Goal: Information Seeking & Learning: Learn about a topic

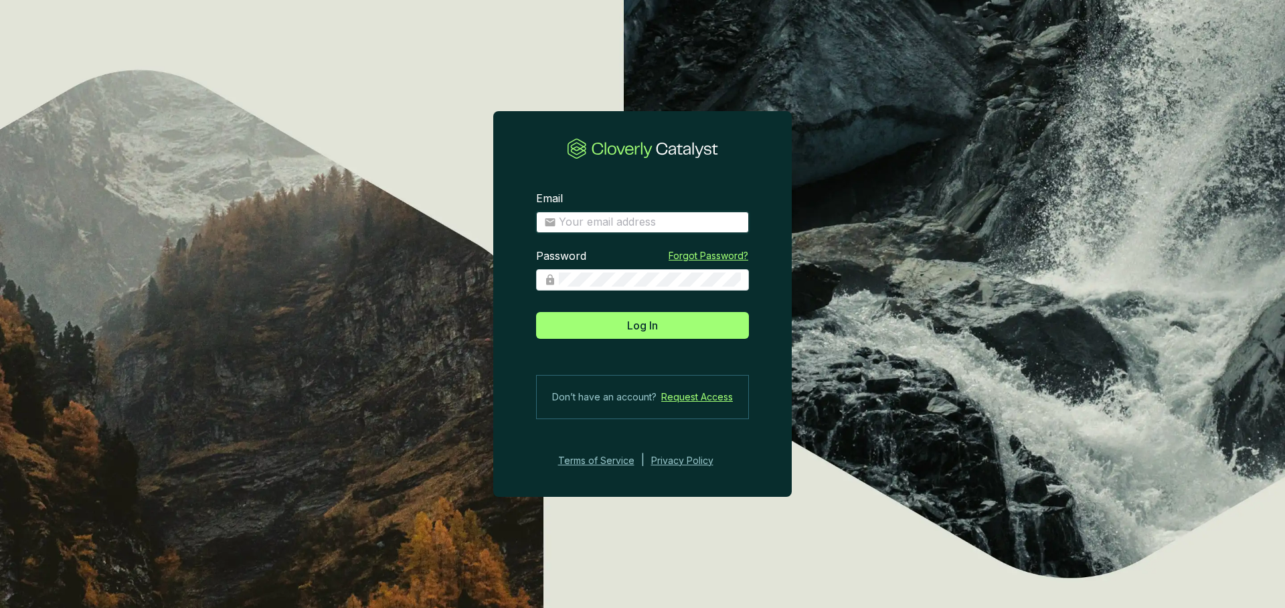
click at [620, 224] on input "Email" at bounding box center [650, 222] width 182 height 15
type input "eugenio@ecoforestco2.com"
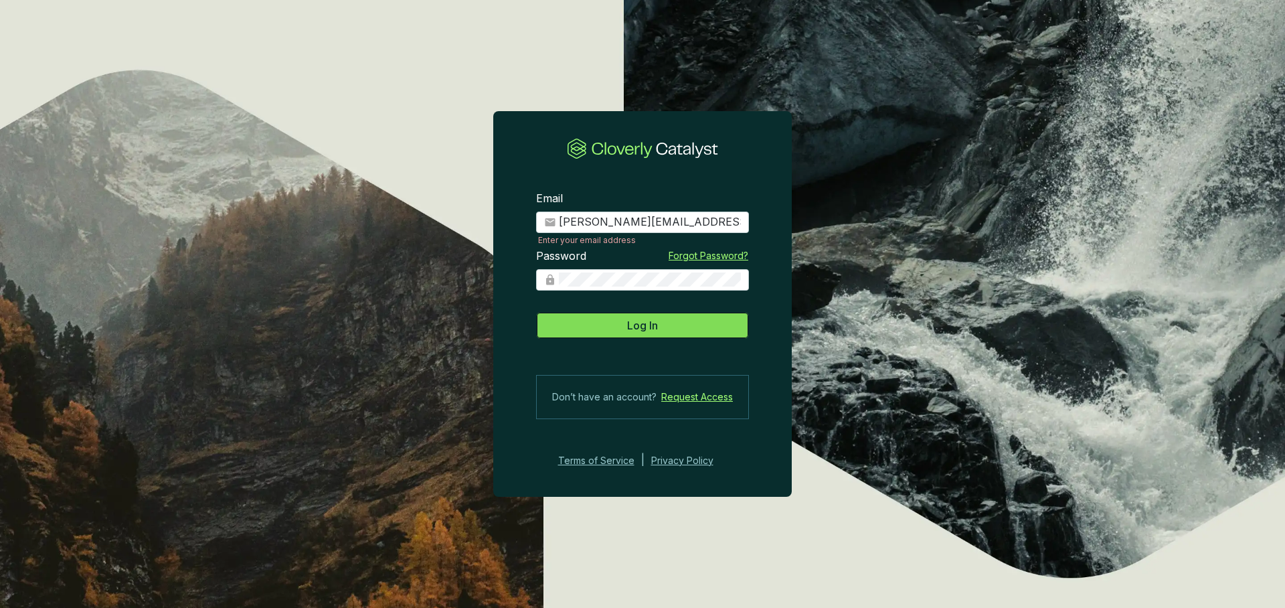
click at [688, 325] on button "Log In" at bounding box center [642, 325] width 213 height 27
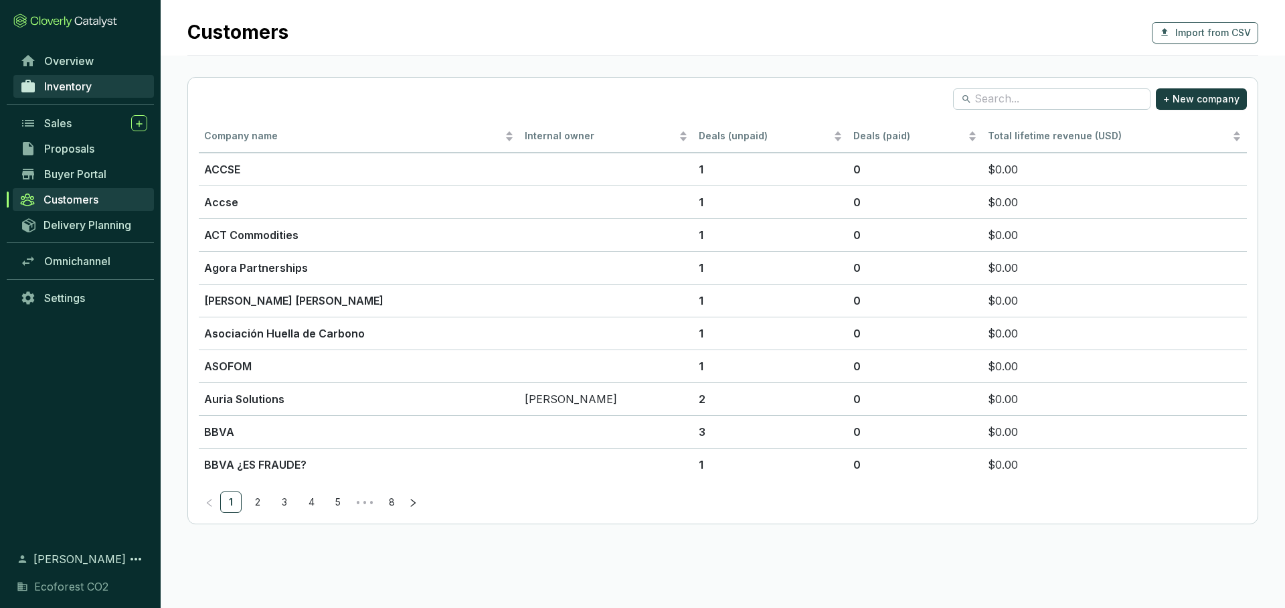
click at [97, 85] on link "Inventory" at bounding box center [83, 86] width 141 height 23
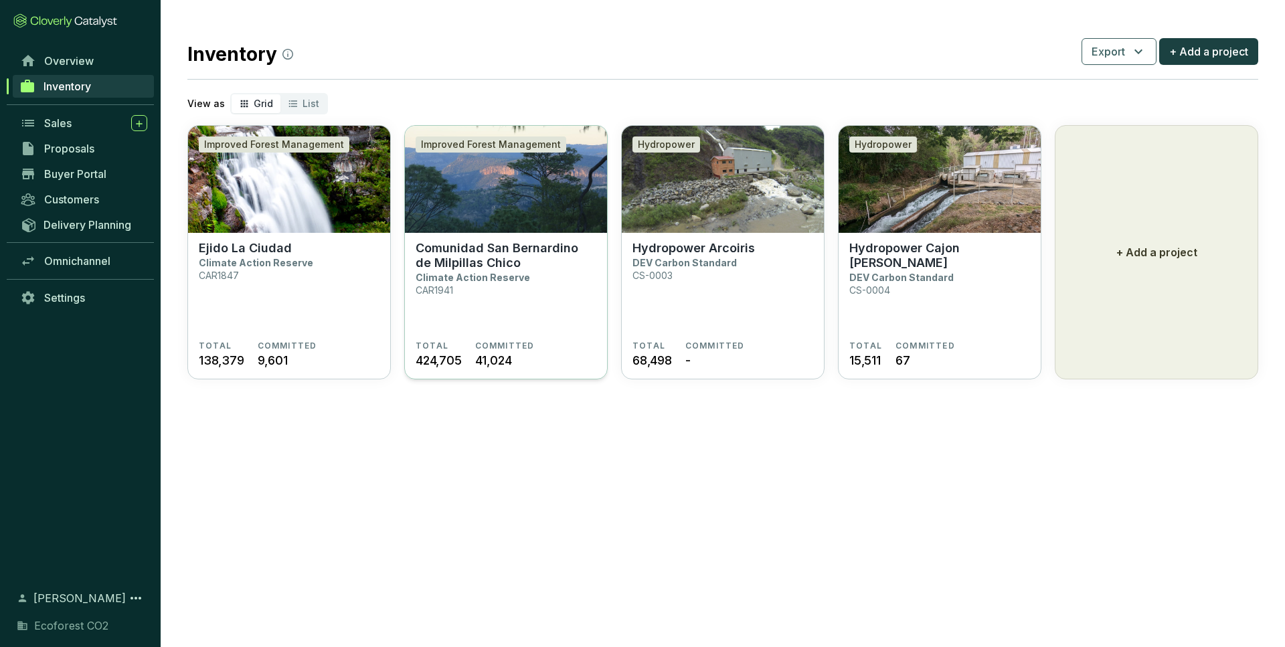
click at [533, 273] on section "Comunidad San Bernardino de Milpillas Chico Climate Action Reserve CAR1941" at bounding box center [506, 291] width 181 height 100
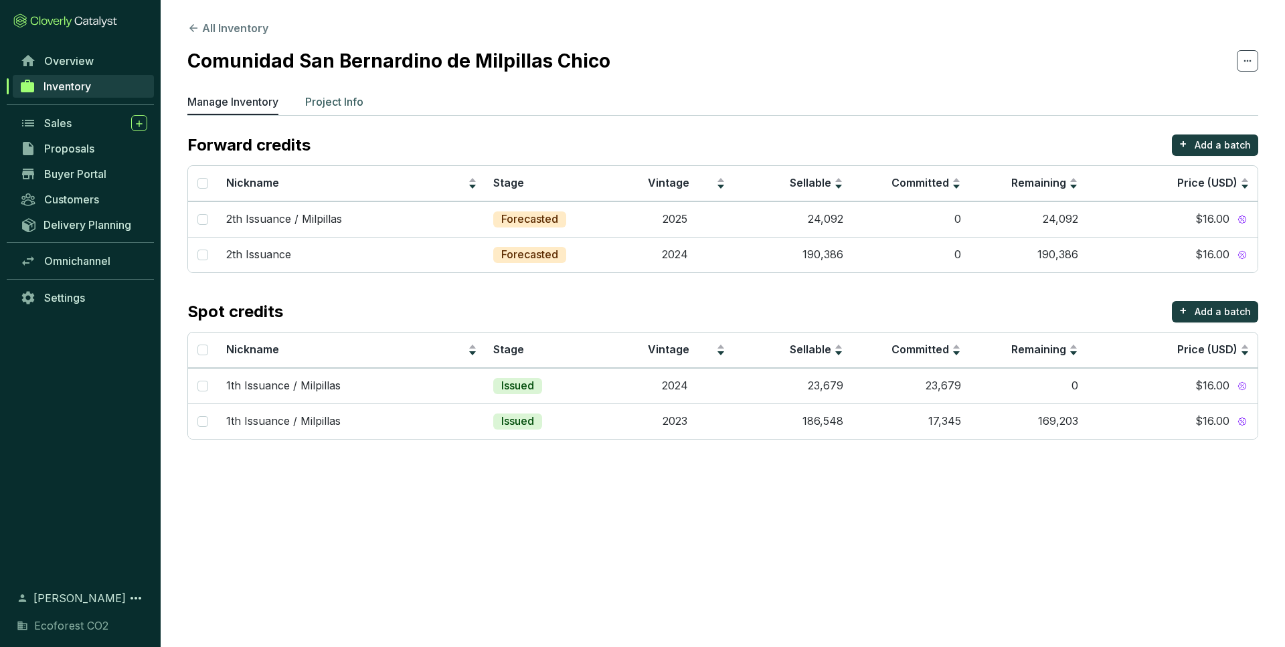
click at [331, 103] on p "Project Info" at bounding box center [334, 102] width 58 height 16
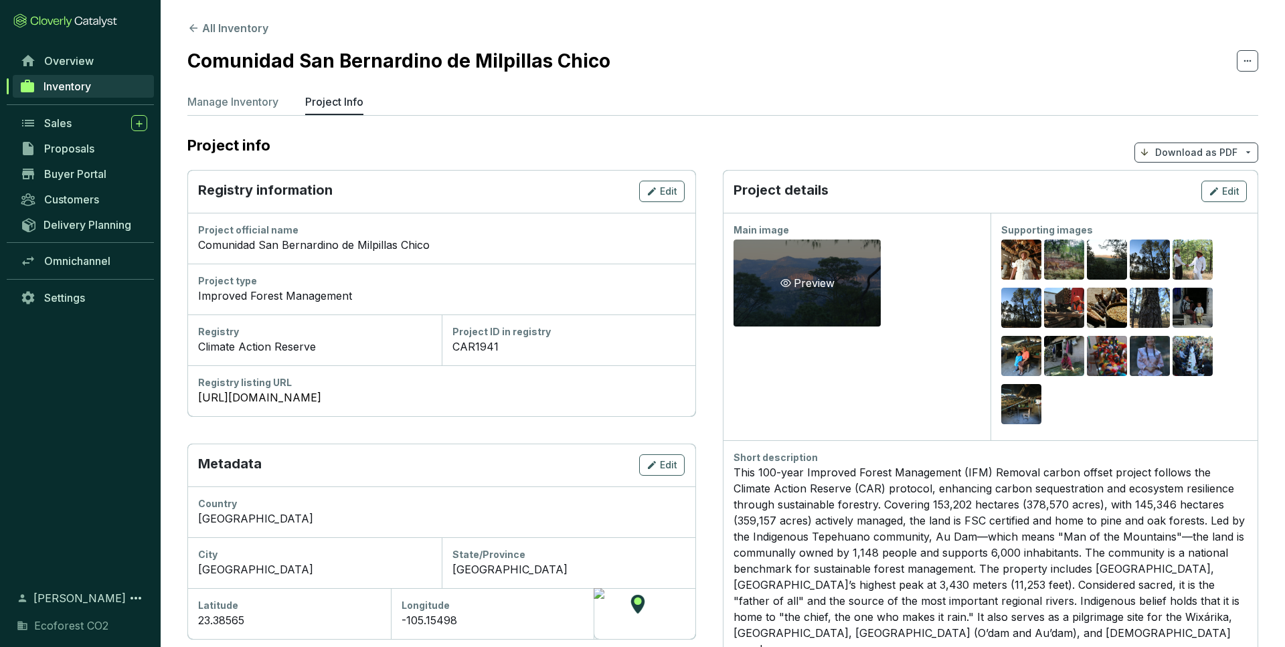
click at [836, 280] on div "Preview" at bounding box center [807, 283] width 147 height 87
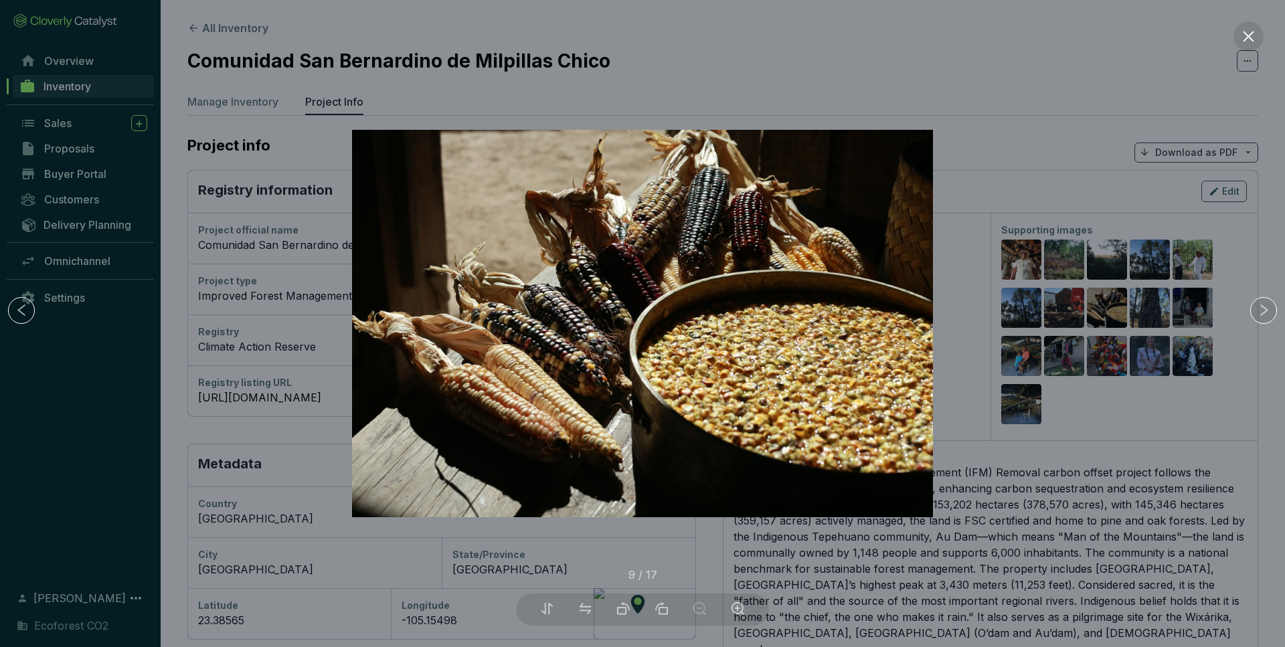
click at [1172, 299] on div at bounding box center [642, 323] width 1285 height 647
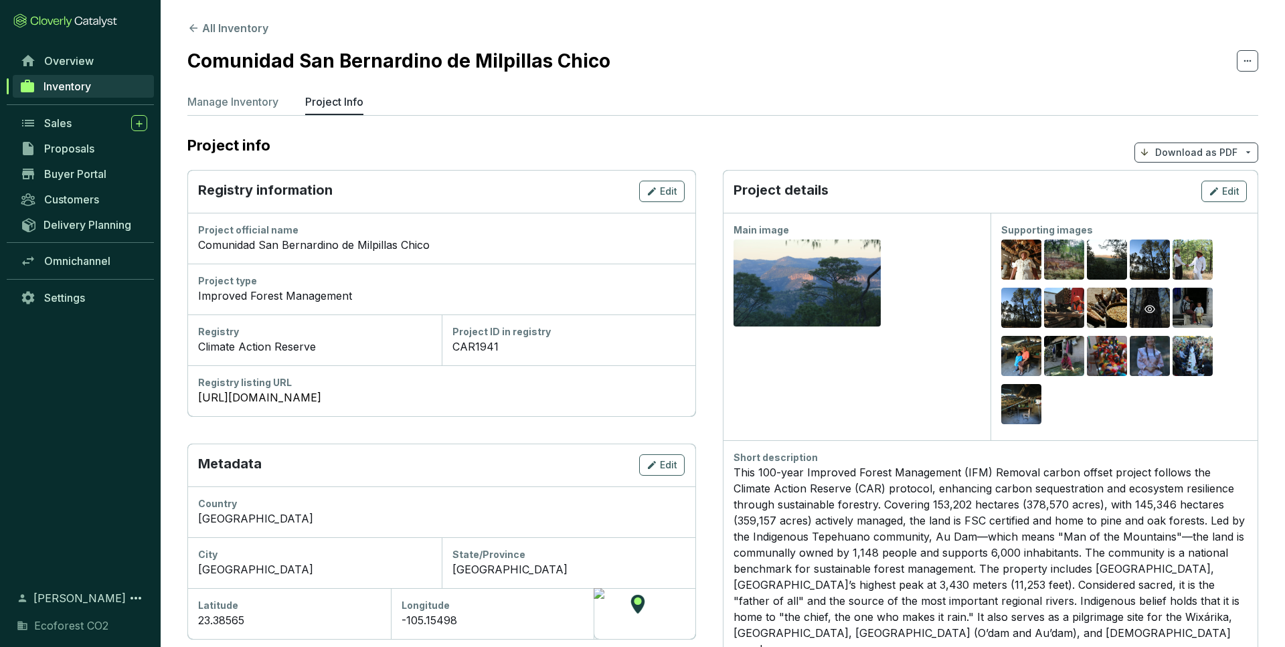
click at [1146, 306] on icon "eye" at bounding box center [1149, 309] width 11 height 8
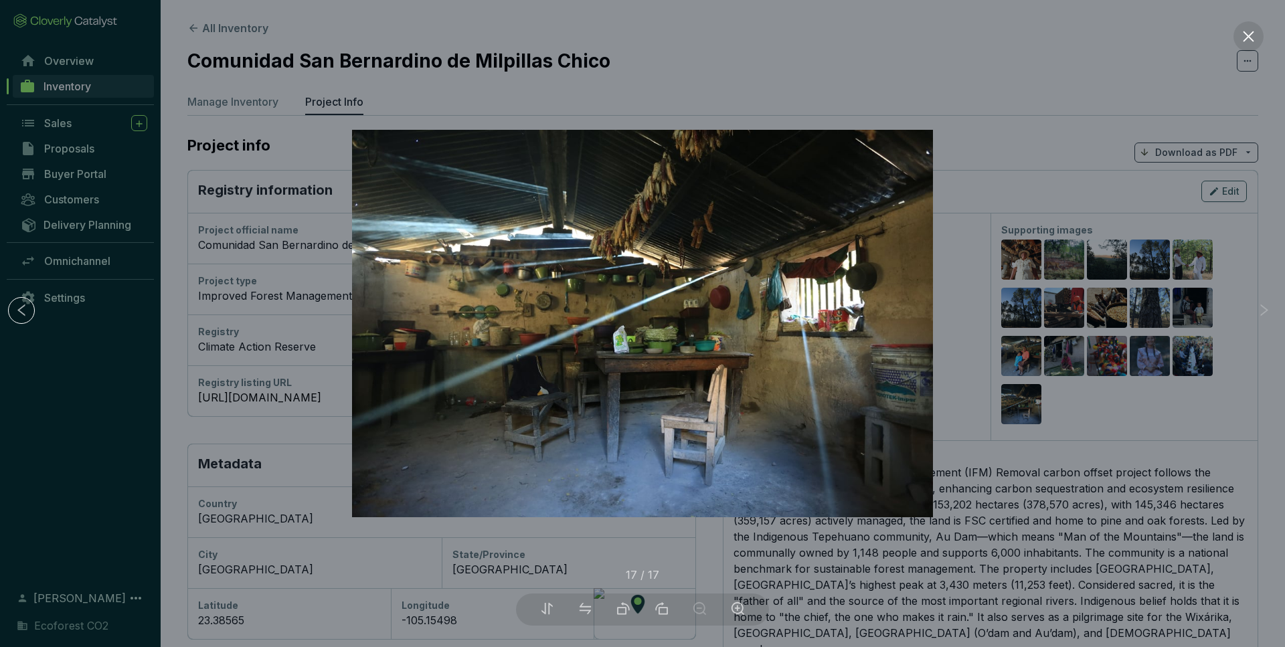
click at [1233, 403] on div at bounding box center [642, 323] width 1285 height 647
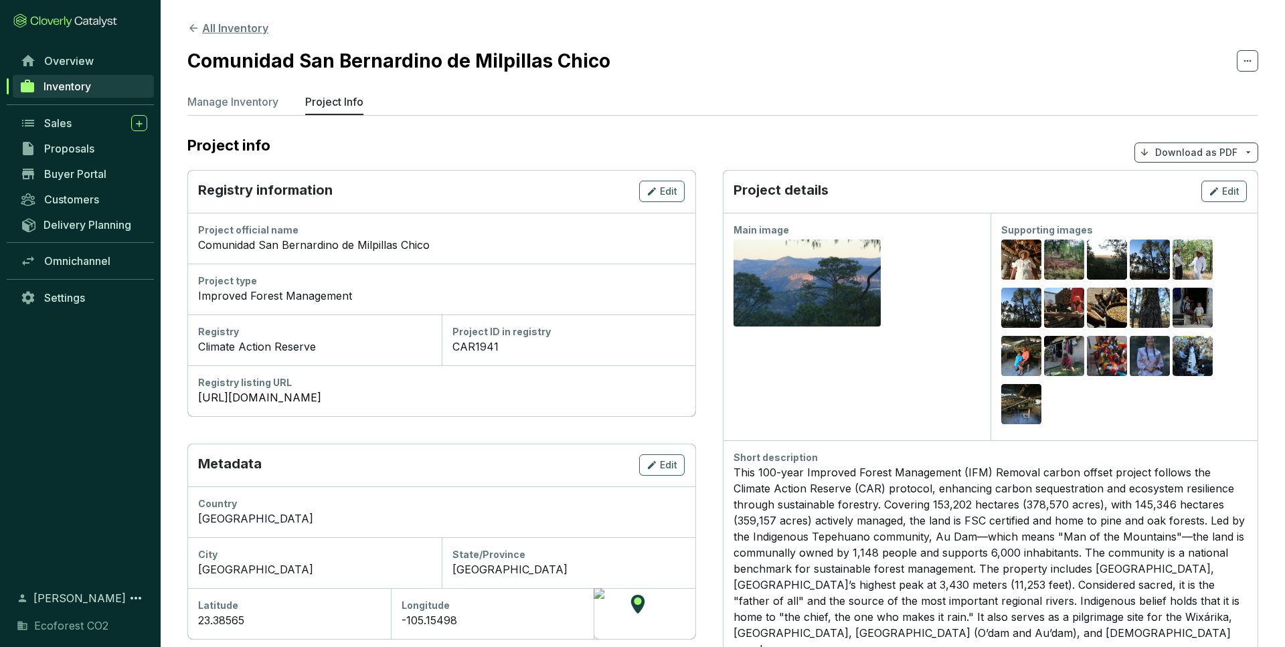
click at [190, 22] on icon at bounding box center [193, 28] width 12 height 12
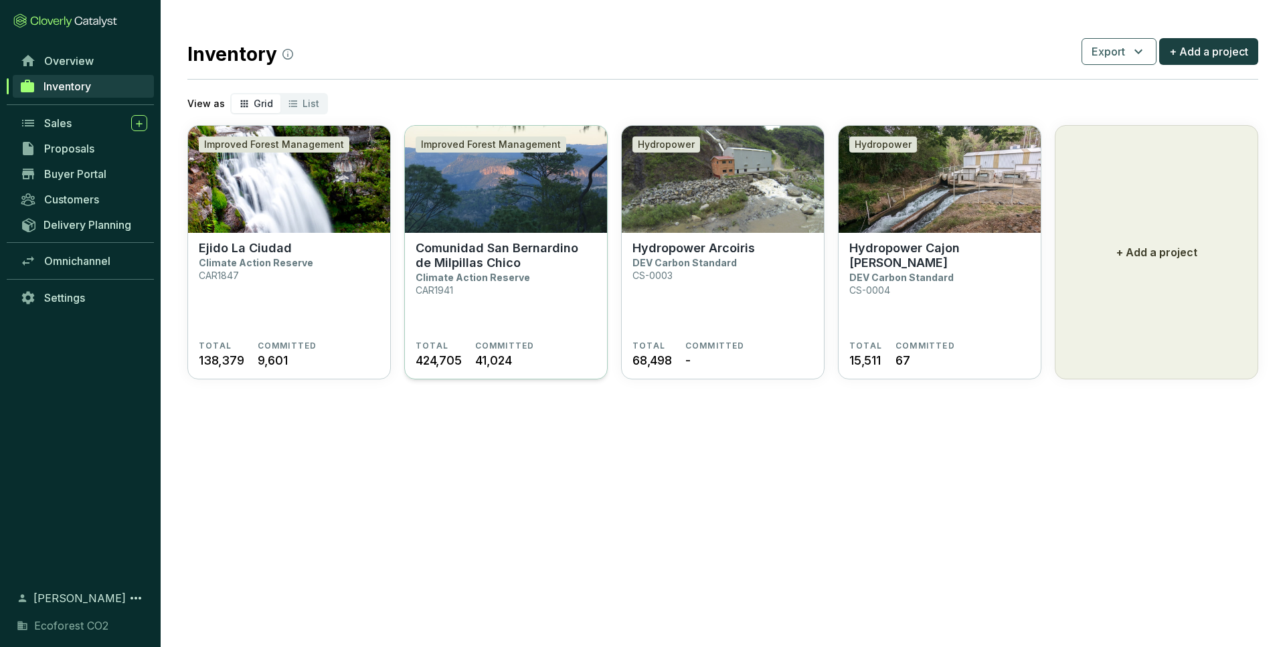
click at [525, 273] on section "Comunidad San Bernardino de Milpillas Chico Climate Action Reserve CAR1941" at bounding box center [506, 291] width 181 height 100
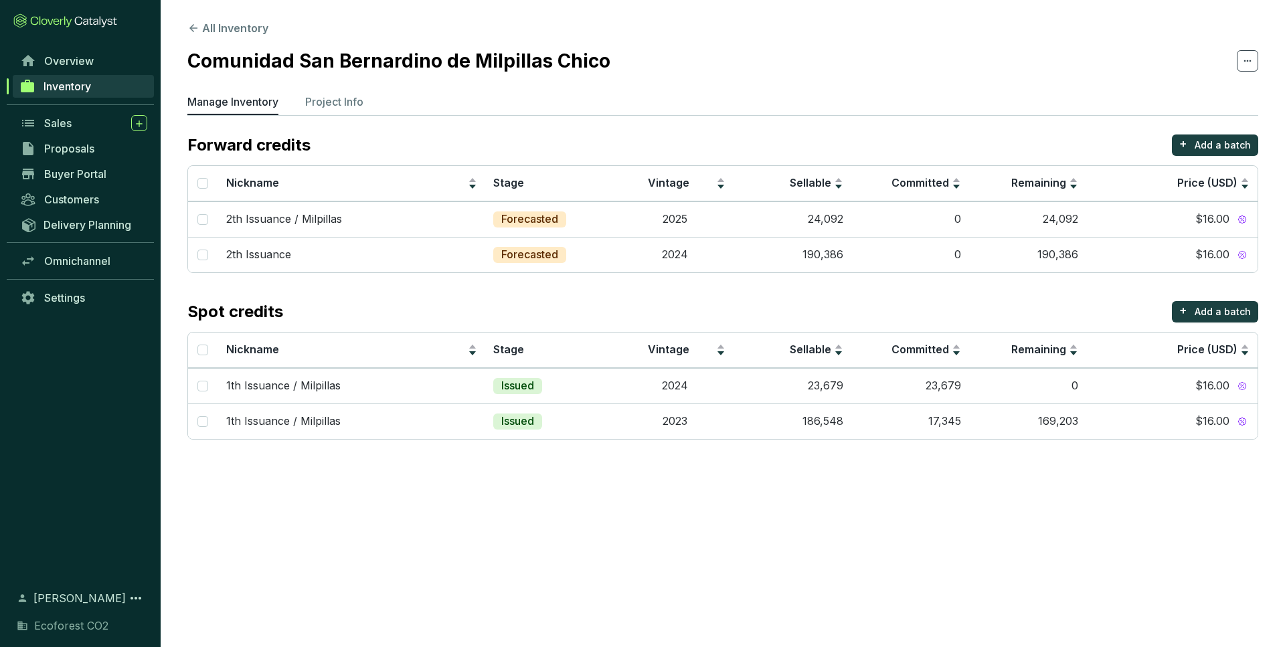
click at [310, 86] on section "All Inventory Comunidad San Bernardino de Milpillas Chico Manage Inventory Proj…" at bounding box center [723, 233] width 1124 height 466
click at [312, 100] on p "Project Info" at bounding box center [334, 102] width 58 height 16
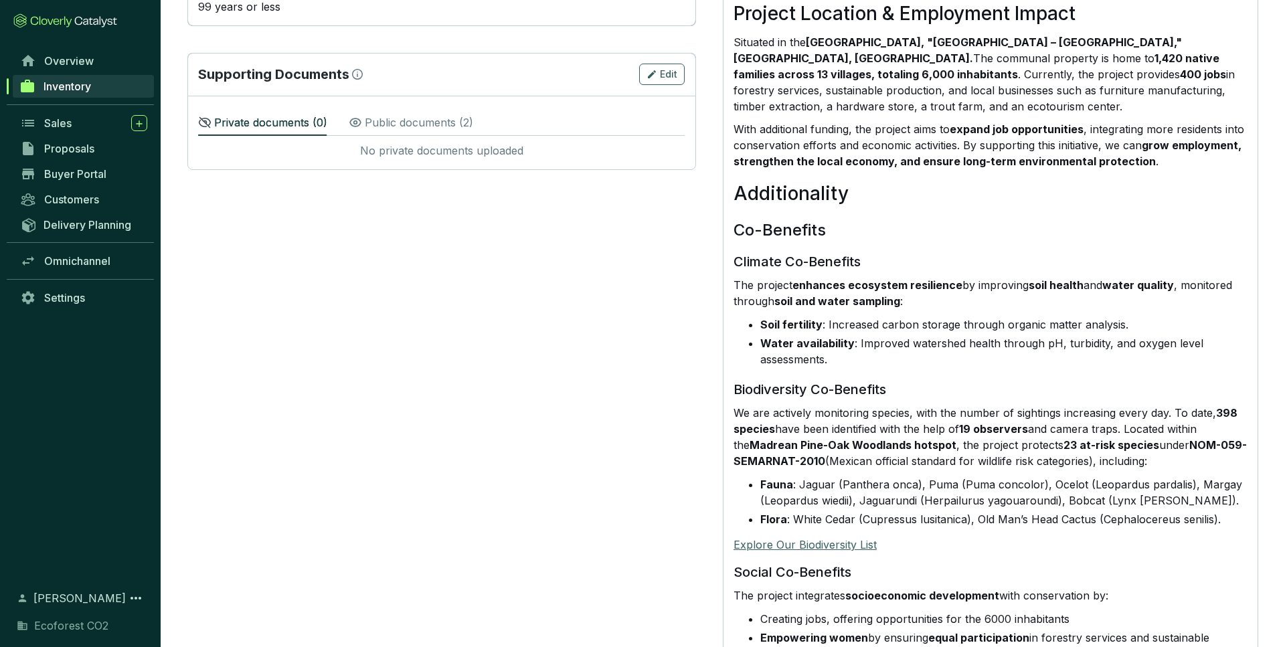
scroll to position [927, 0]
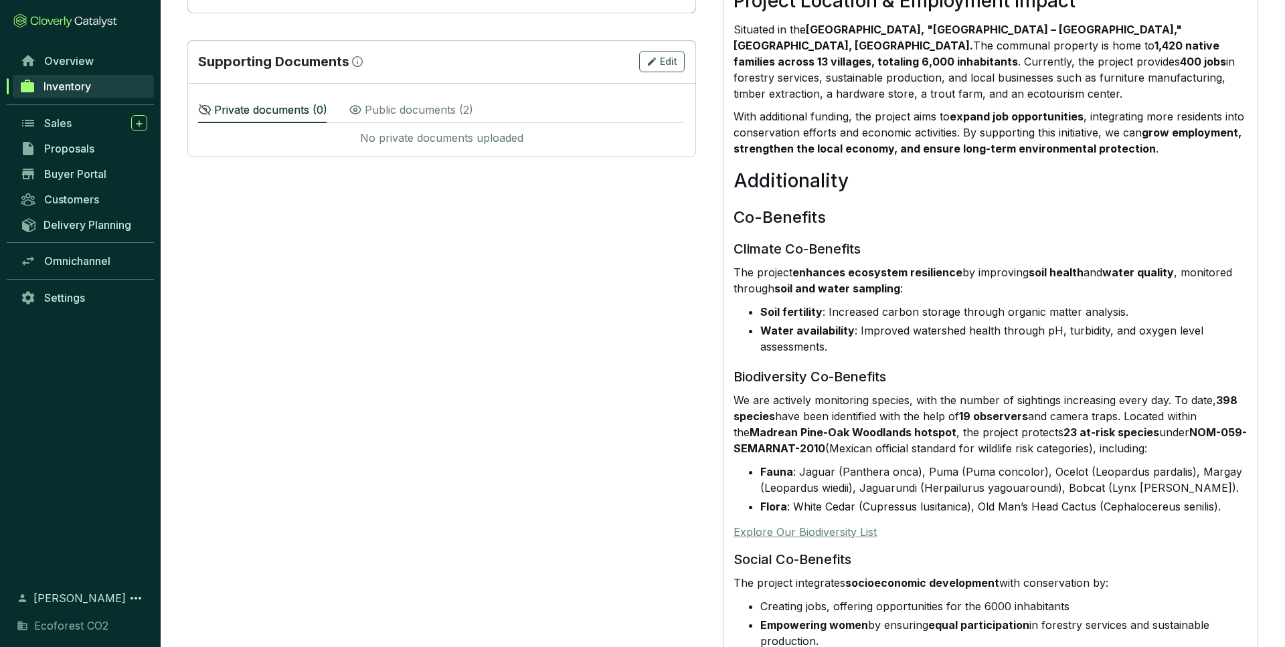
click at [840, 525] on link "Explore Our Biodiversity List" at bounding box center [805, 531] width 143 height 13
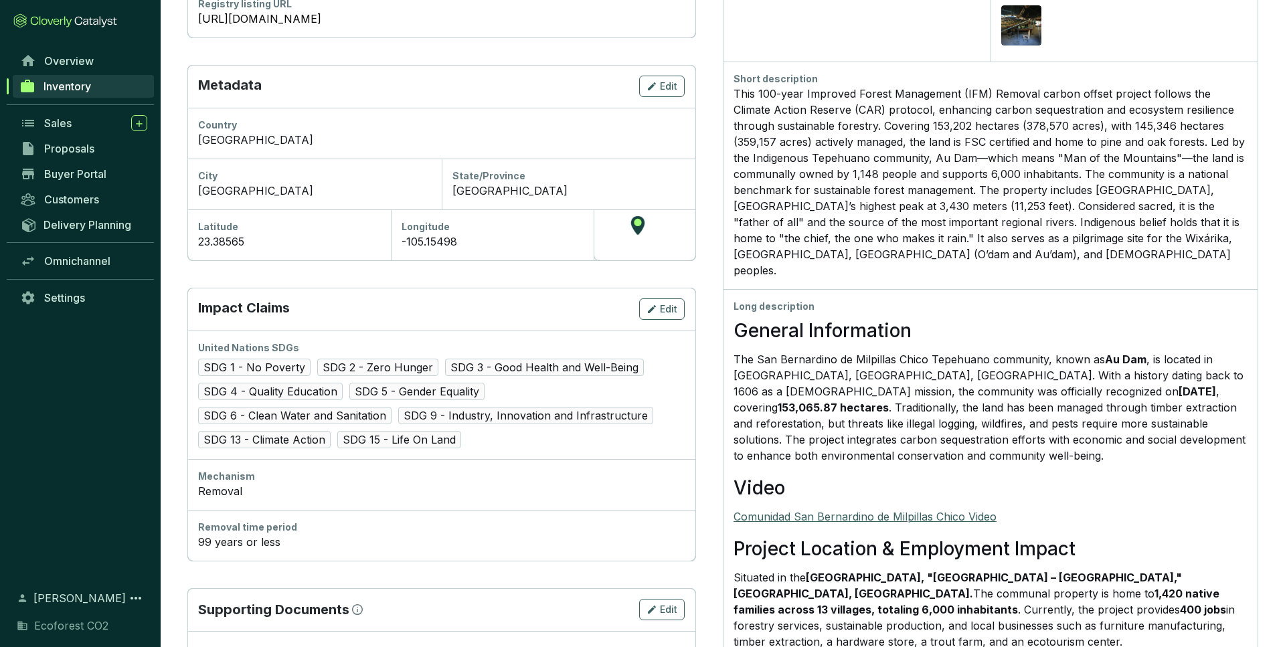
scroll to position [0, 0]
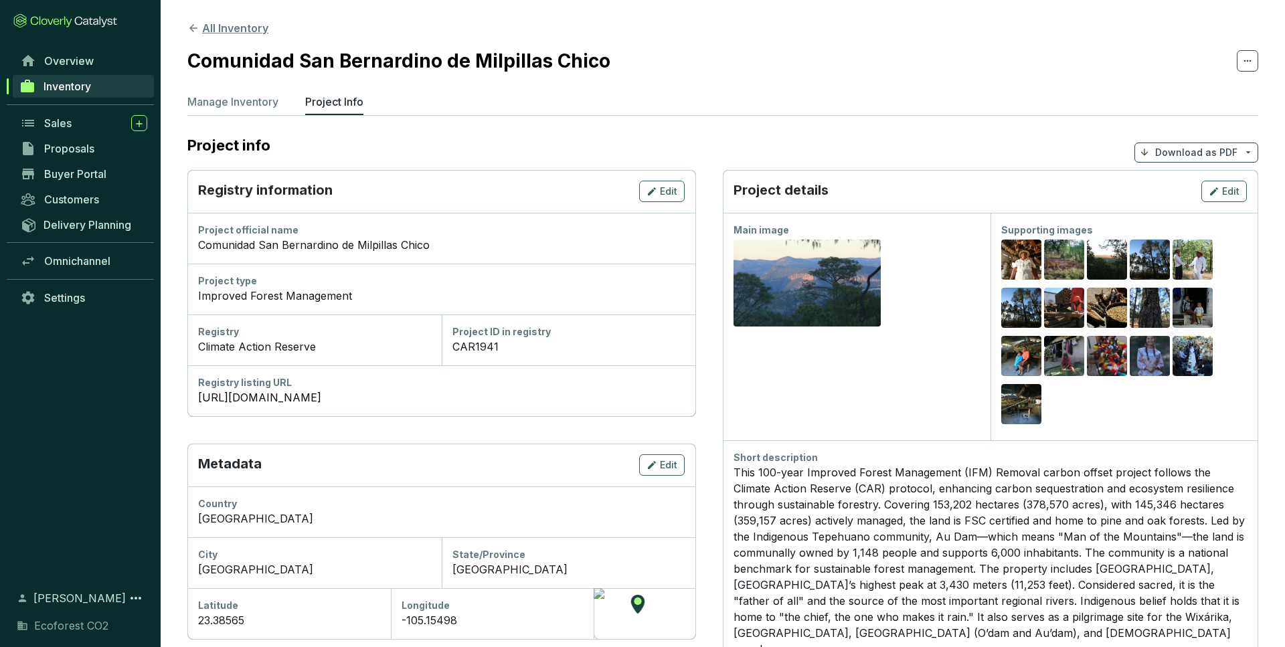
click at [197, 28] on icon at bounding box center [193, 28] width 12 height 12
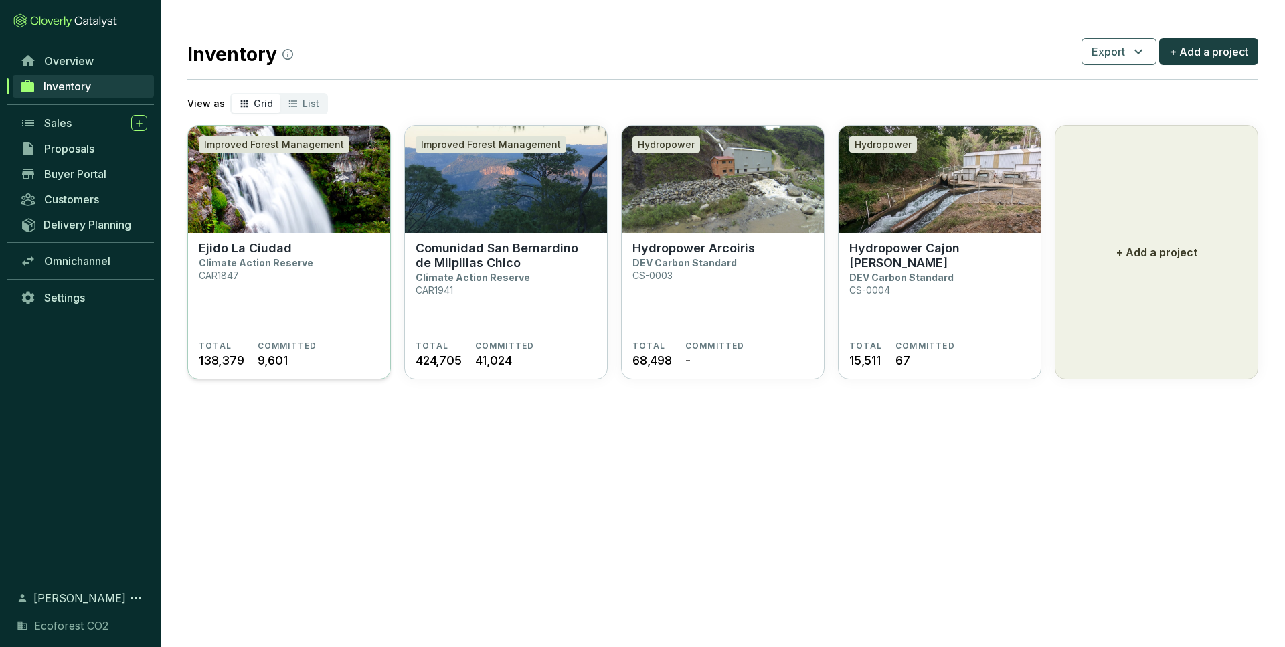
click at [347, 270] on section "Ejido La Ciudad Climate Action Reserve CAR1847" at bounding box center [289, 291] width 181 height 100
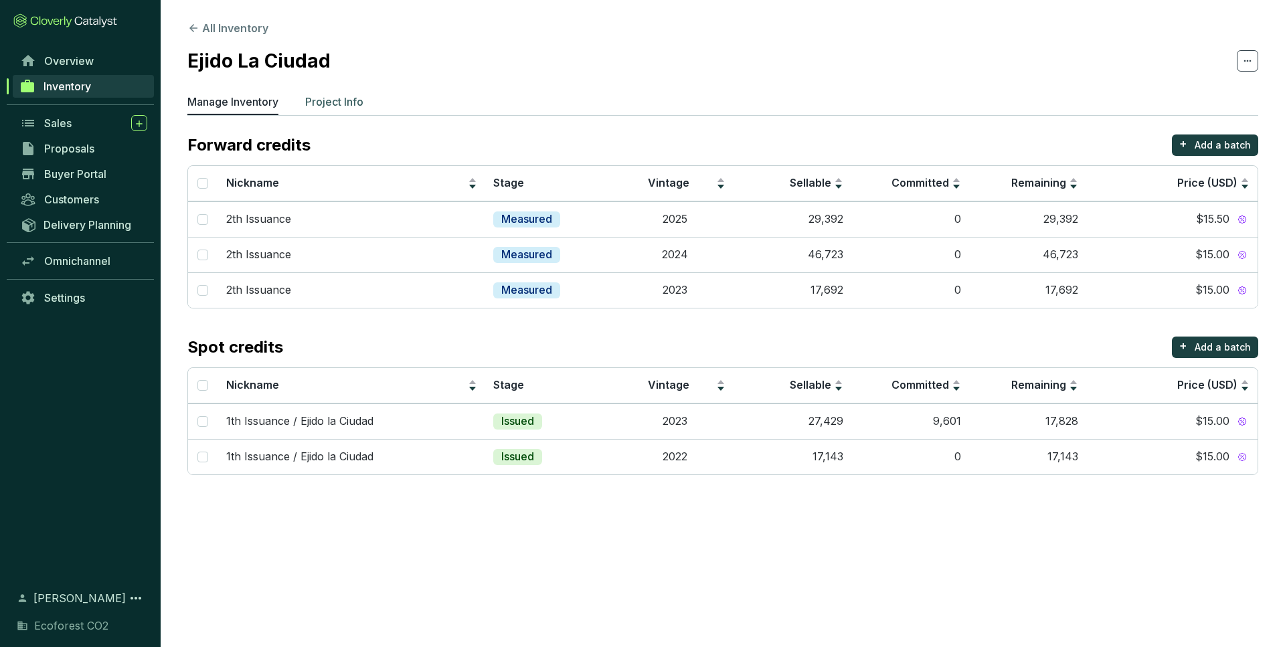
click at [343, 101] on p "Project Info" at bounding box center [334, 102] width 58 height 16
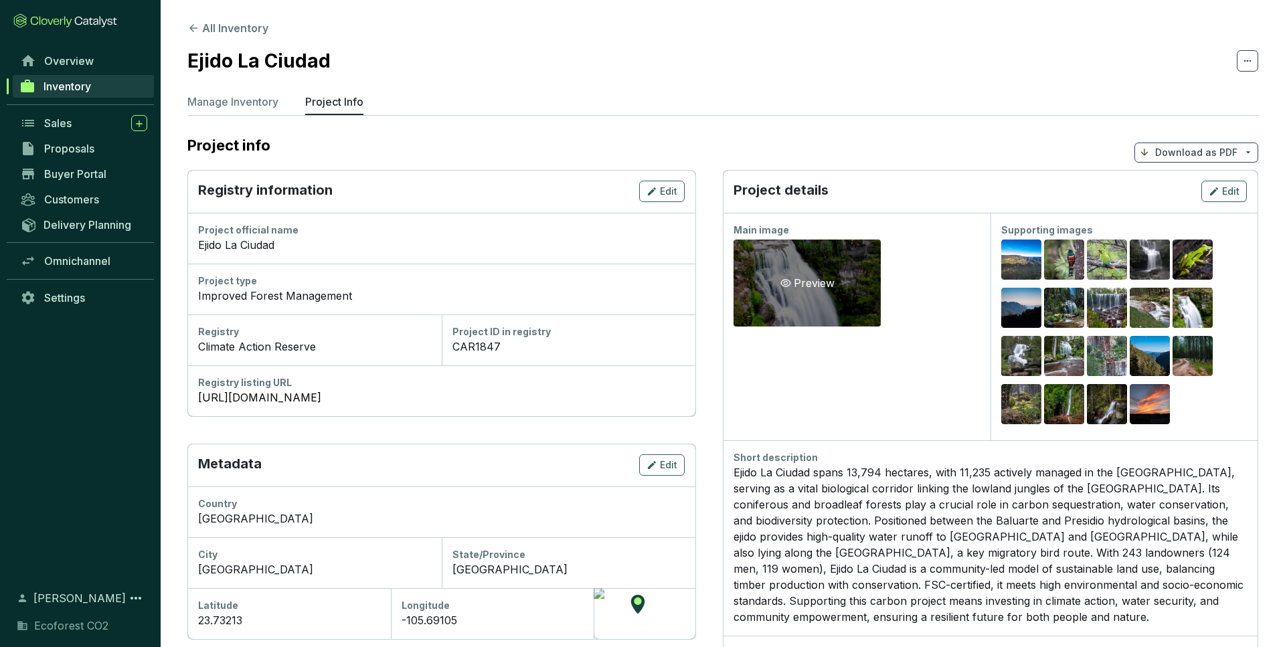
click at [782, 306] on div "Preview" at bounding box center [807, 283] width 147 height 87
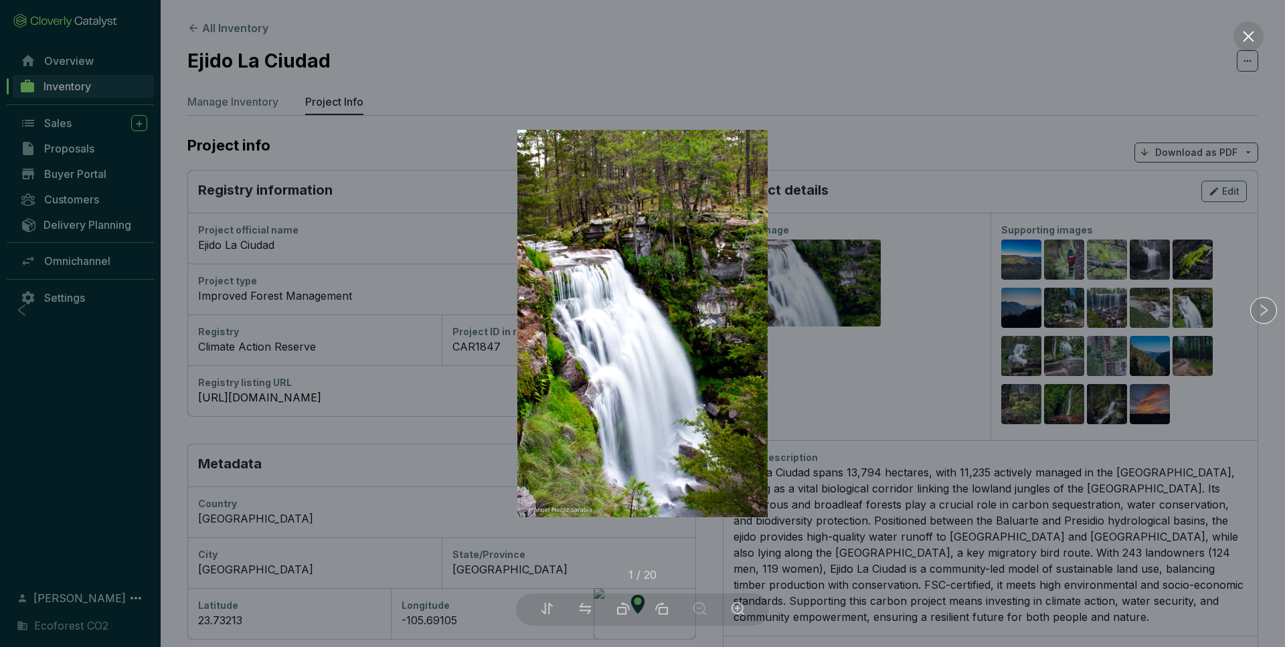
click at [946, 245] on div at bounding box center [642, 323] width 1285 height 647
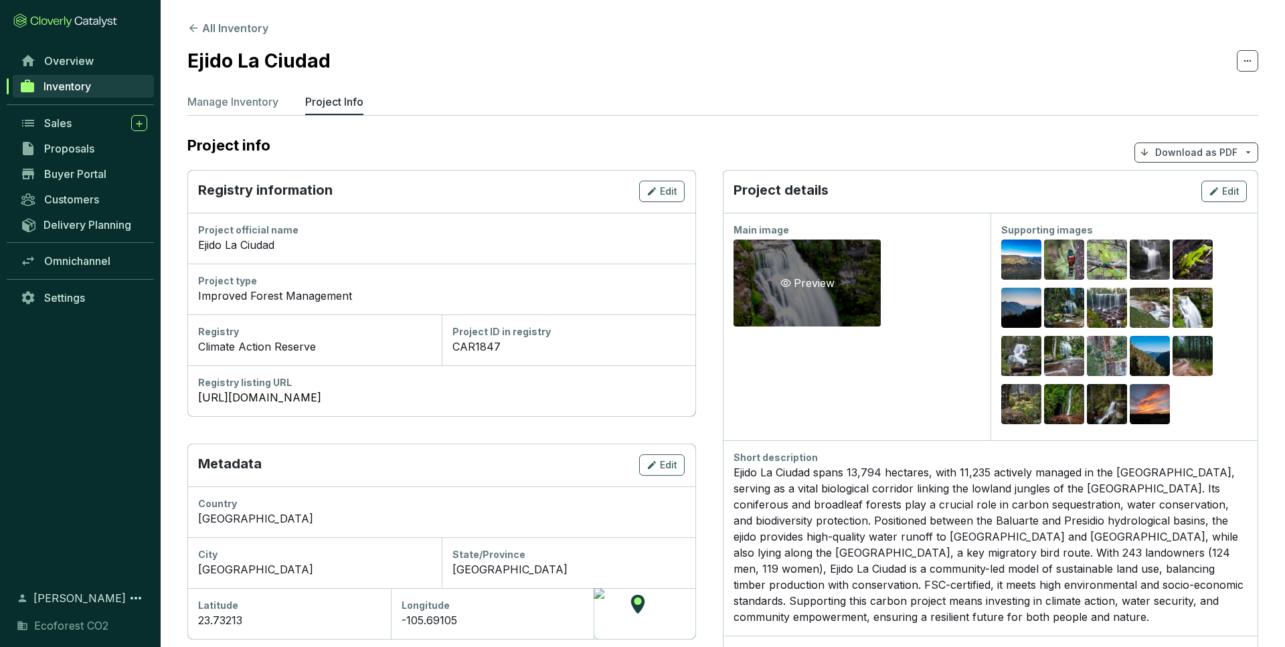
click at [817, 292] on div "Preview" at bounding box center [807, 283] width 147 height 87
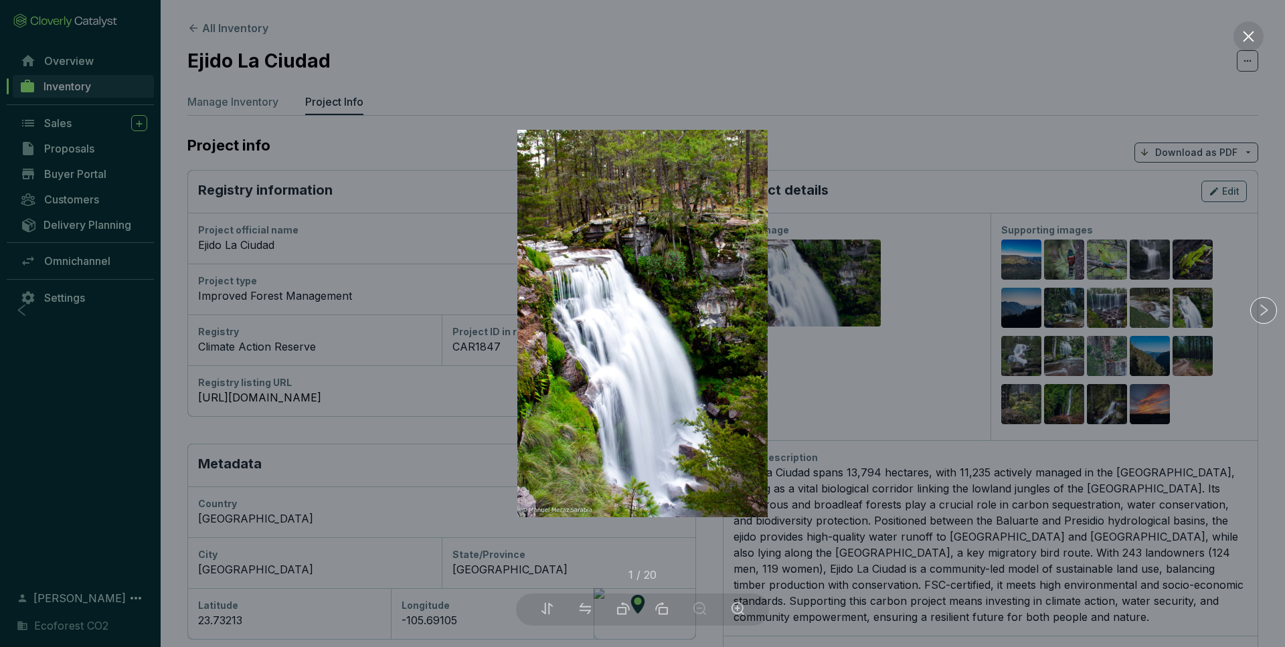
click at [1179, 343] on div at bounding box center [642, 323] width 1285 height 647
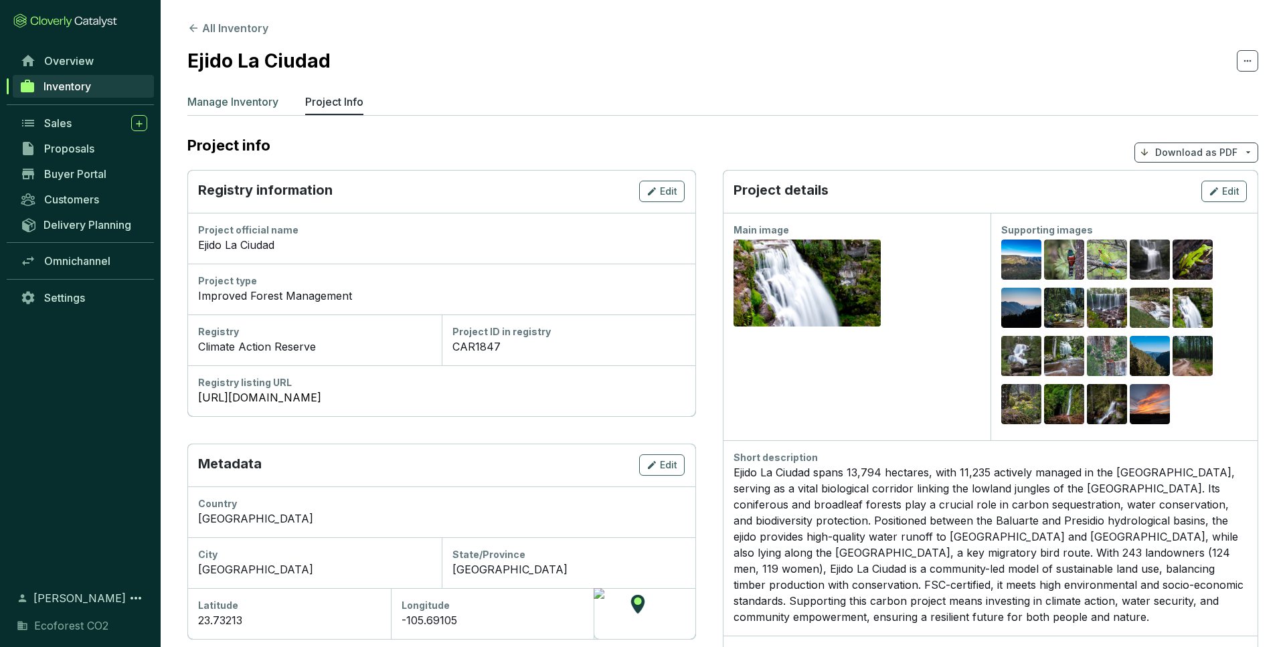
click at [259, 106] on p "Manage Inventory" at bounding box center [232, 102] width 91 height 16
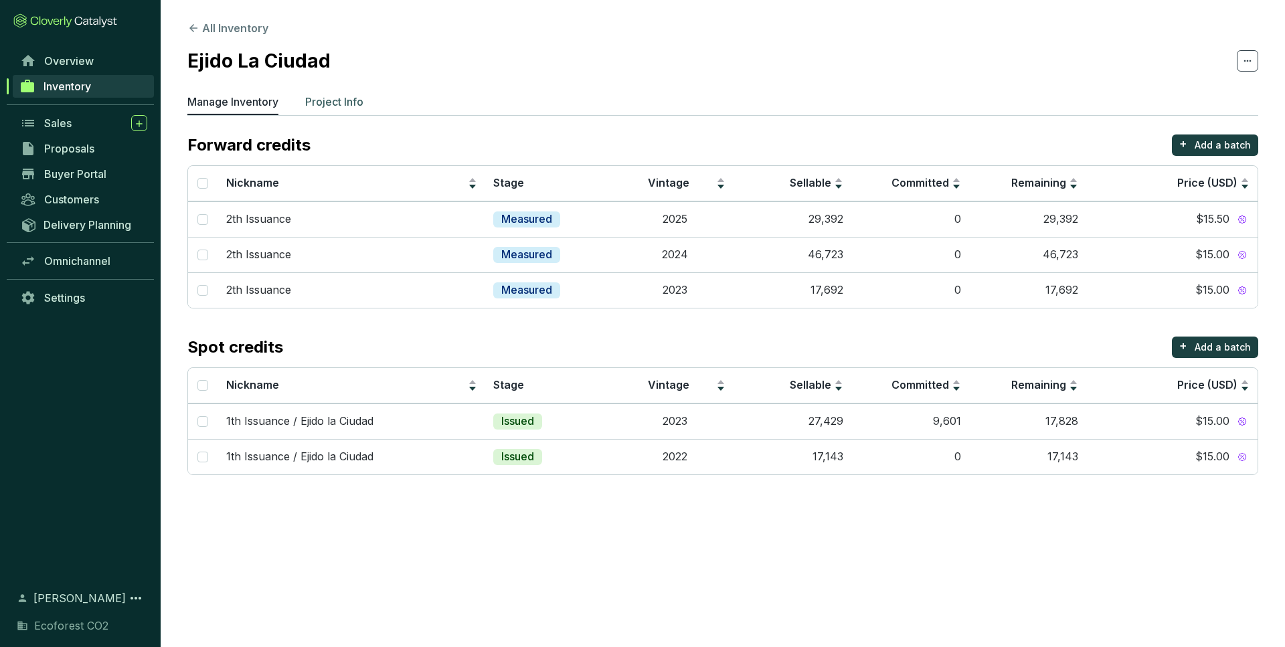
click at [334, 104] on p "Project Info" at bounding box center [334, 102] width 58 height 16
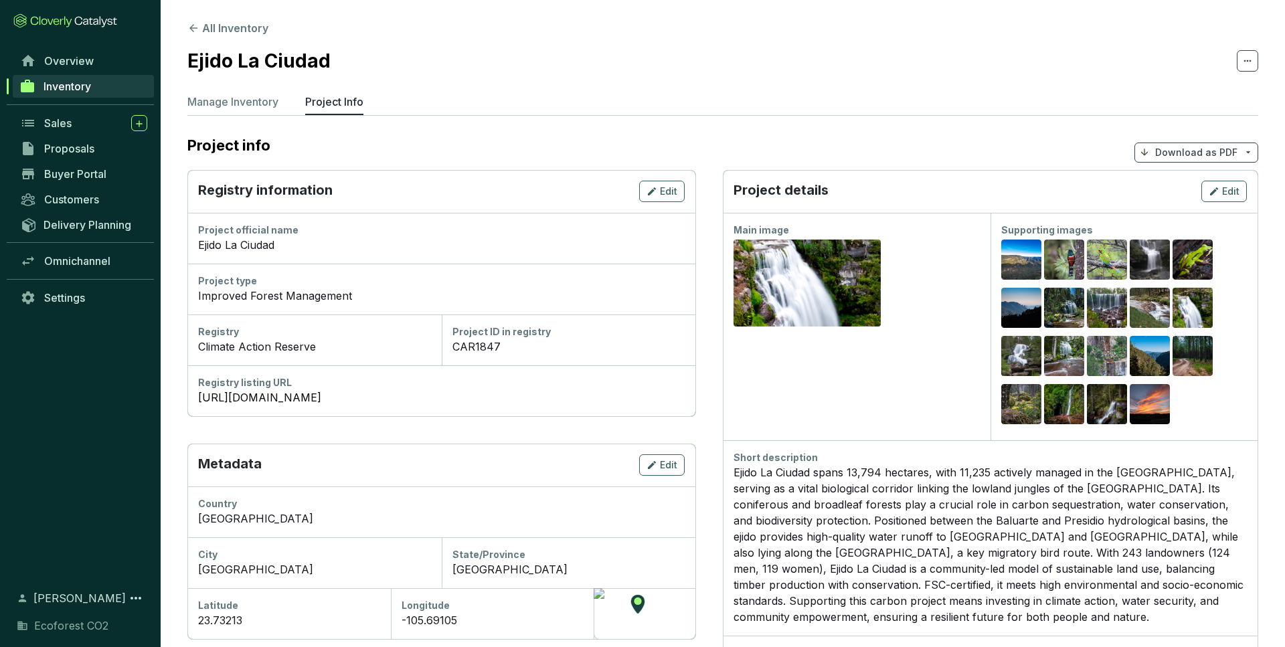
click at [193, 28] on icon at bounding box center [193, 28] width 8 height 8
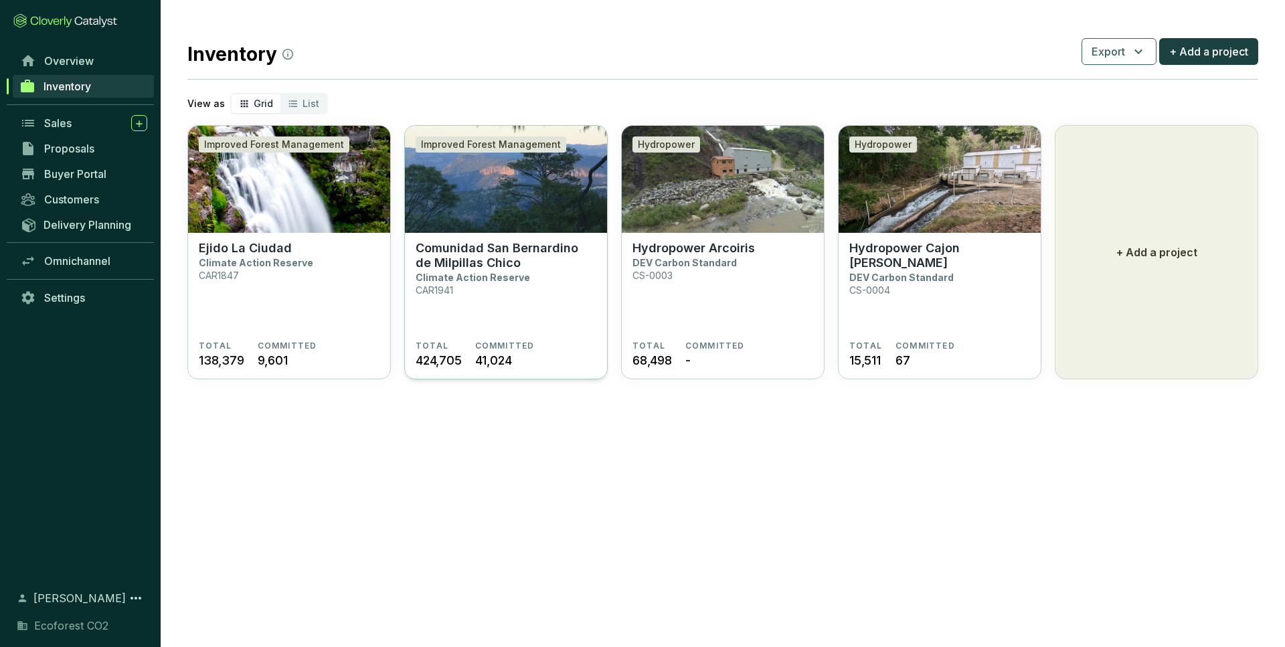
click at [516, 262] on p "Comunidad San Bernardino de Milpillas Chico" at bounding box center [506, 255] width 181 height 29
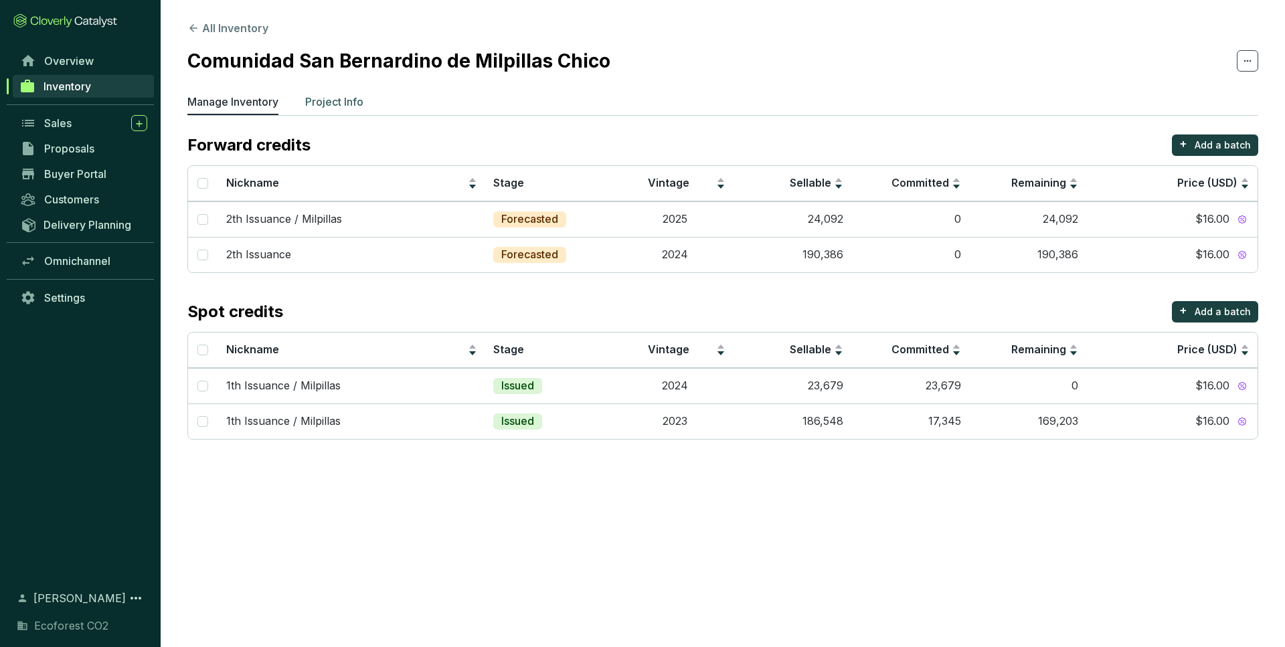
click at [327, 100] on p "Project Info" at bounding box center [334, 102] width 58 height 16
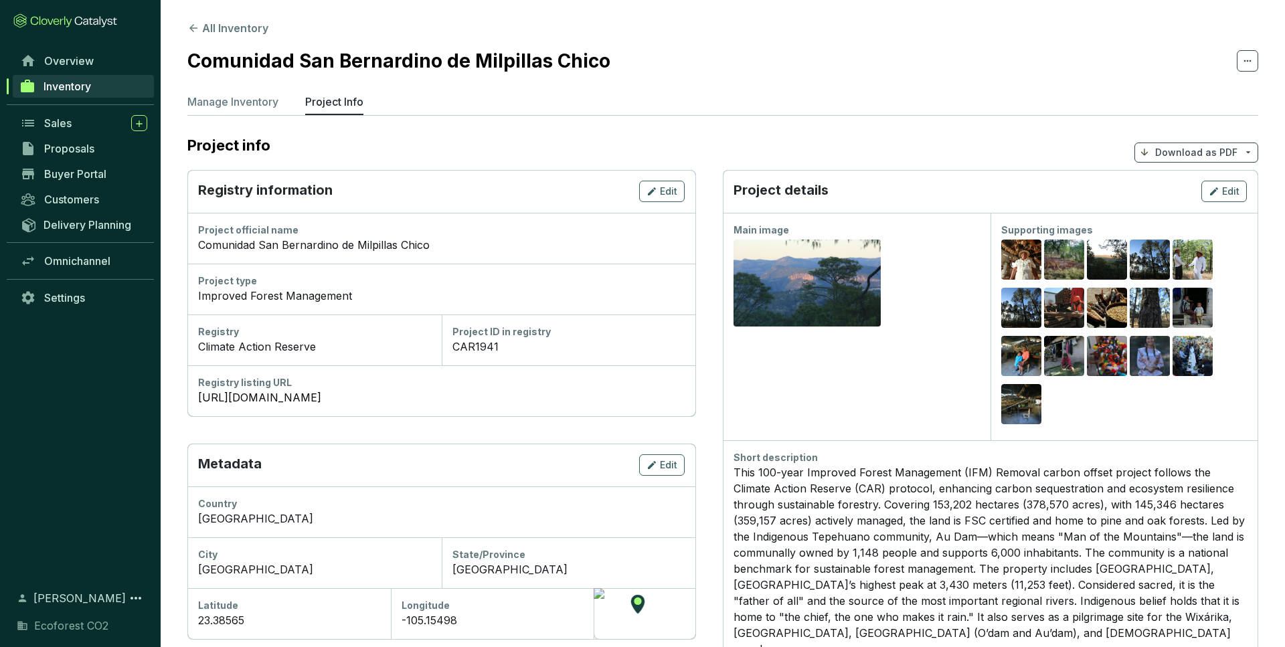
click at [67, 92] on span "Inventory" at bounding box center [68, 86] width 48 height 13
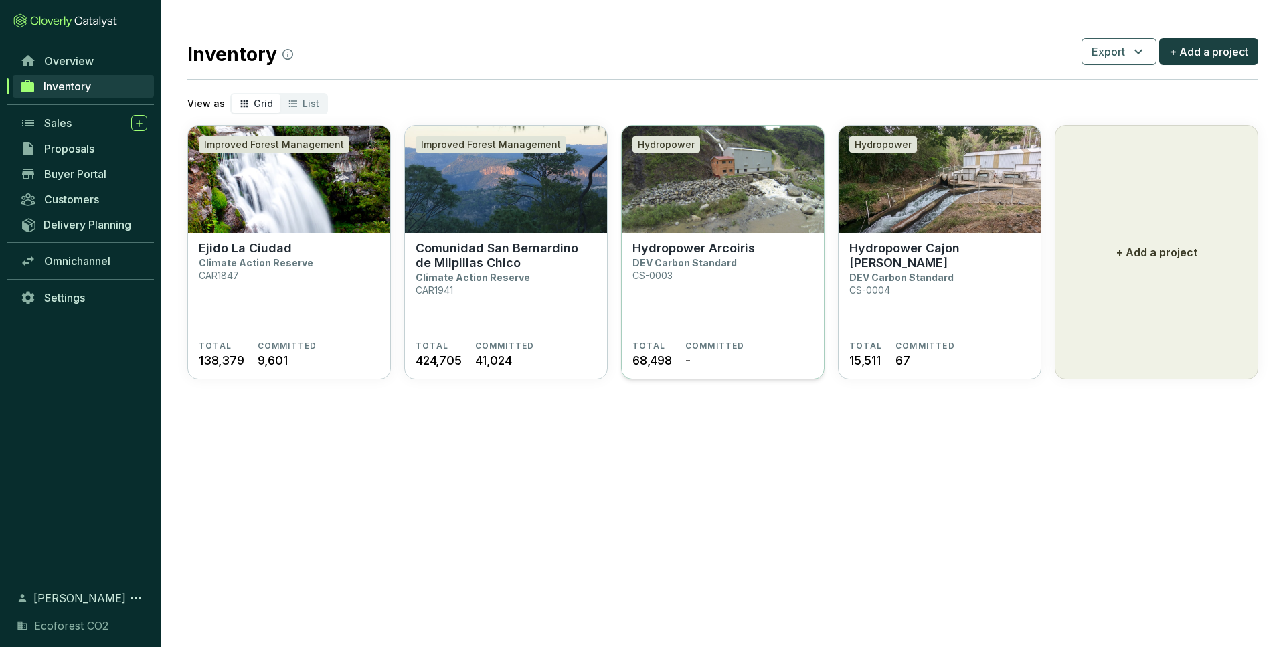
click at [677, 246] on p "Hydropower Arcoiris" at bounding box center [693, 248] width 122 height 15
